Goal: Find specific page/section: Find specific page/section

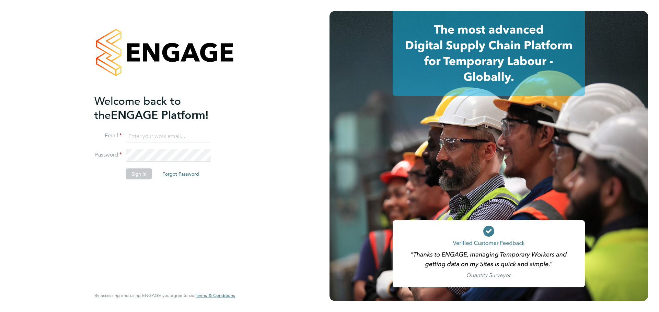
type input "david.green@vistry.co.uk"
click at [116, 204] on div "Welcome back to the ENGAGE Platform! Email david.green@vistry.co.uk Password Si…" at bounding box center [161, 190] width 134 height 193
click at [142, 173] on button "Sign In" at bounding box center [139, 173] width 26 height 11
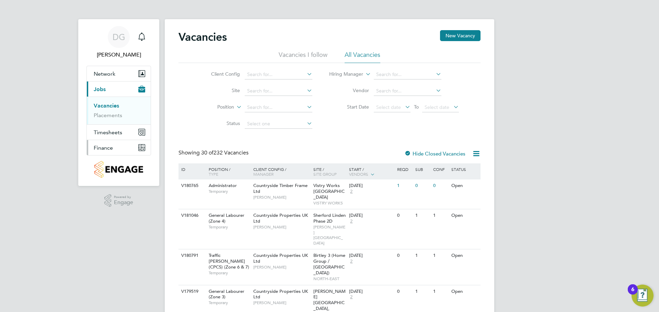
click at [109, 151] on span "Finance" at bounding box center [103, 148] width 19 height 7
click at [103, 139] on link "Invoices & Credit Notes" at bounding box center [115, 139] width 43 height 13
